Goal: Task Accomplishment & Management: Manage account settings

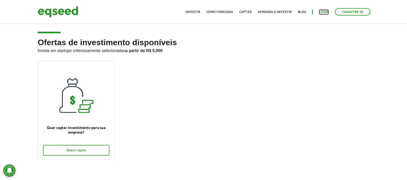
click at [321, 11] on link "Login" at bounding box center [324, 11] width 10 height 3
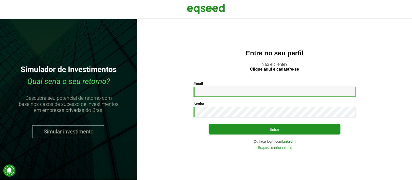
click at [231, 93] on input "Email *" at bounding box center [274, 92] width 162 height 10
type input "**********"
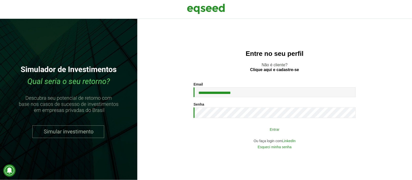
click at [266, 128] on button "Entrar" at bounding box center [275, 129] width 132 height 10
